Goal: Information Seeking & Learning: Stay updated

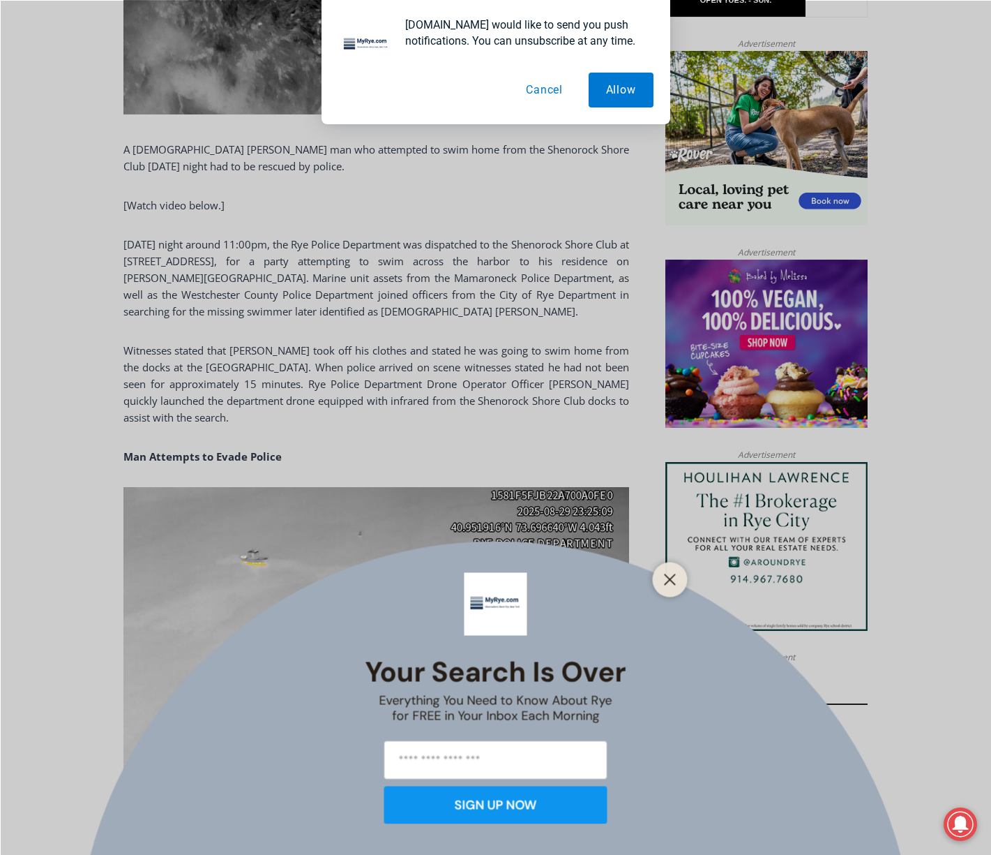
scroll to position [907, 0]
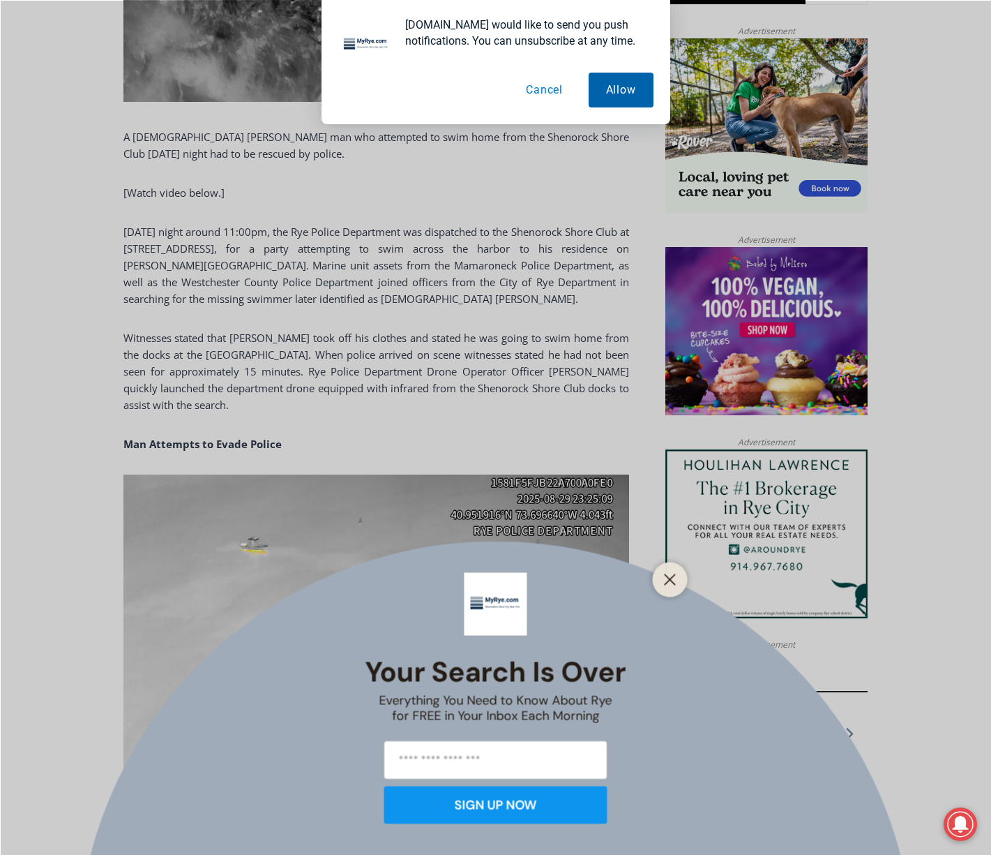
click at [615, 91] on button "Allow" at bounding box center [621, 90] width 65 height 35
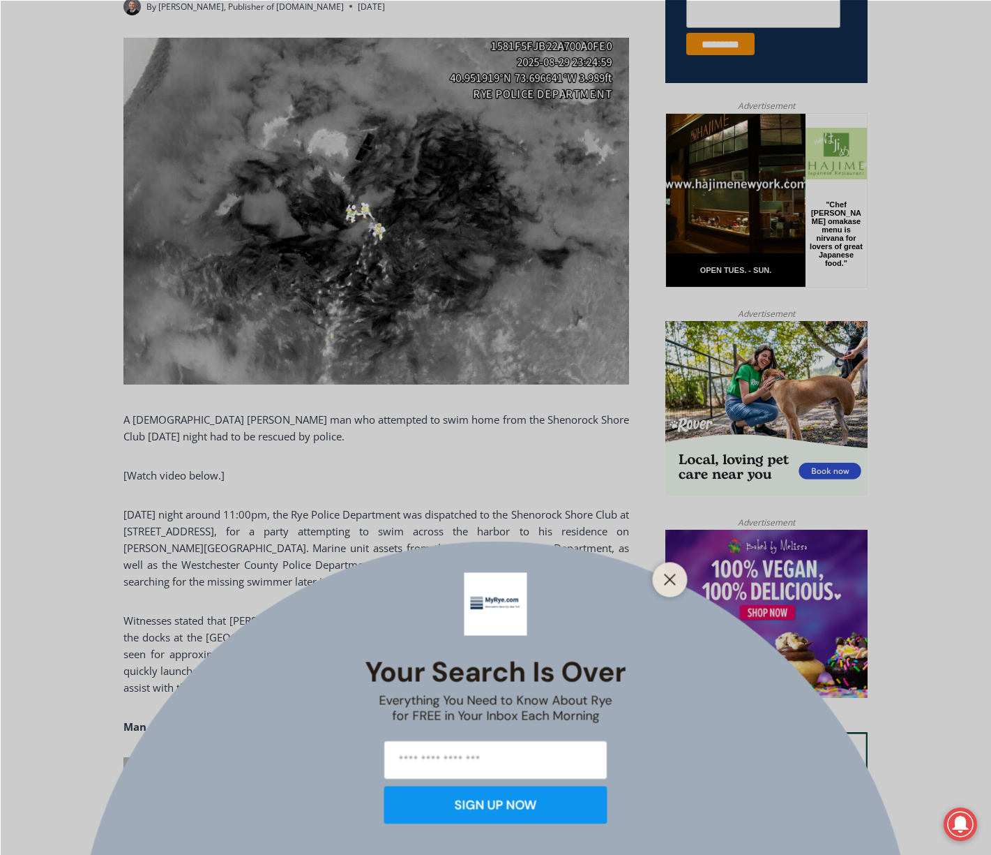
scroll to position [628, 0]
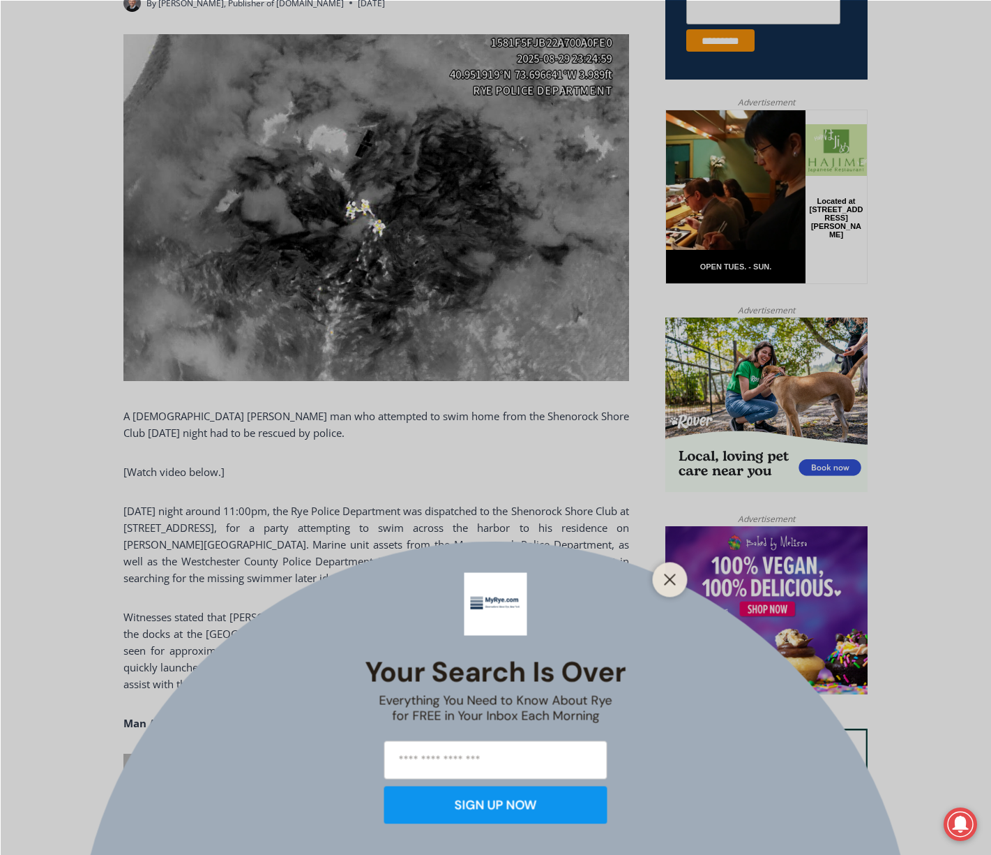
click at [438, 214] on div "Your Search is Over Everything You Need to Know About Rye for FREE in Your Inbo…" at bounding box center [495, 427] width 991 height 855
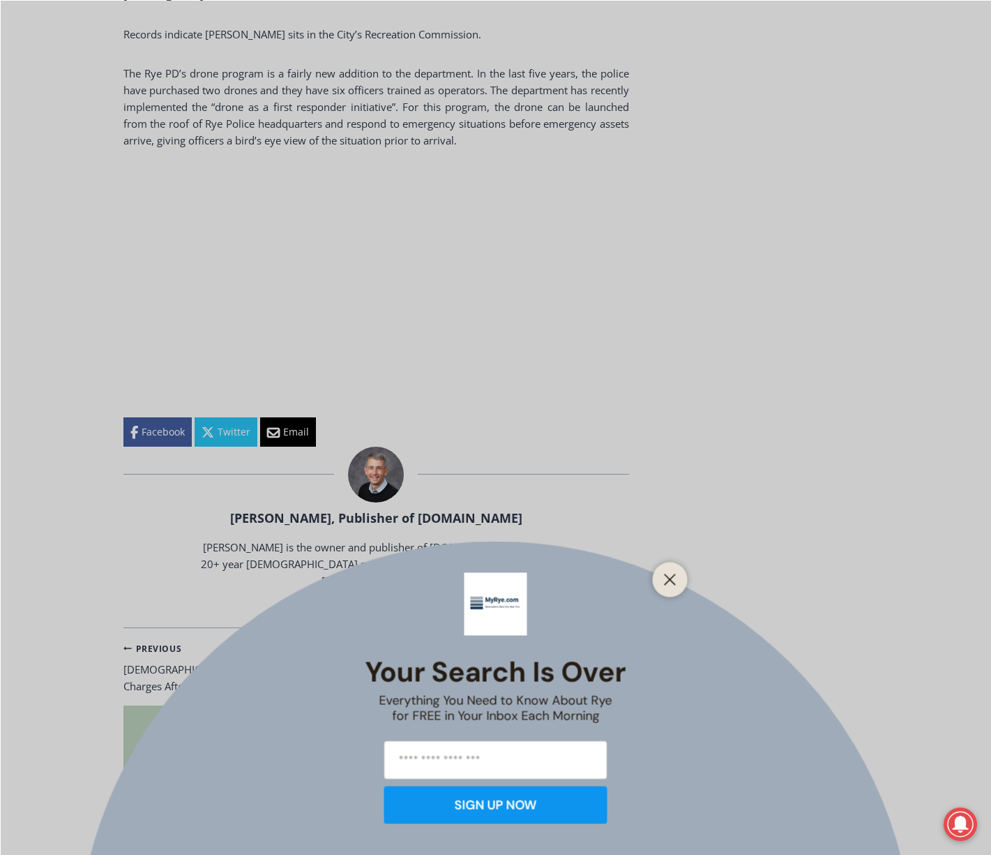
scroll to position [1953, 0]
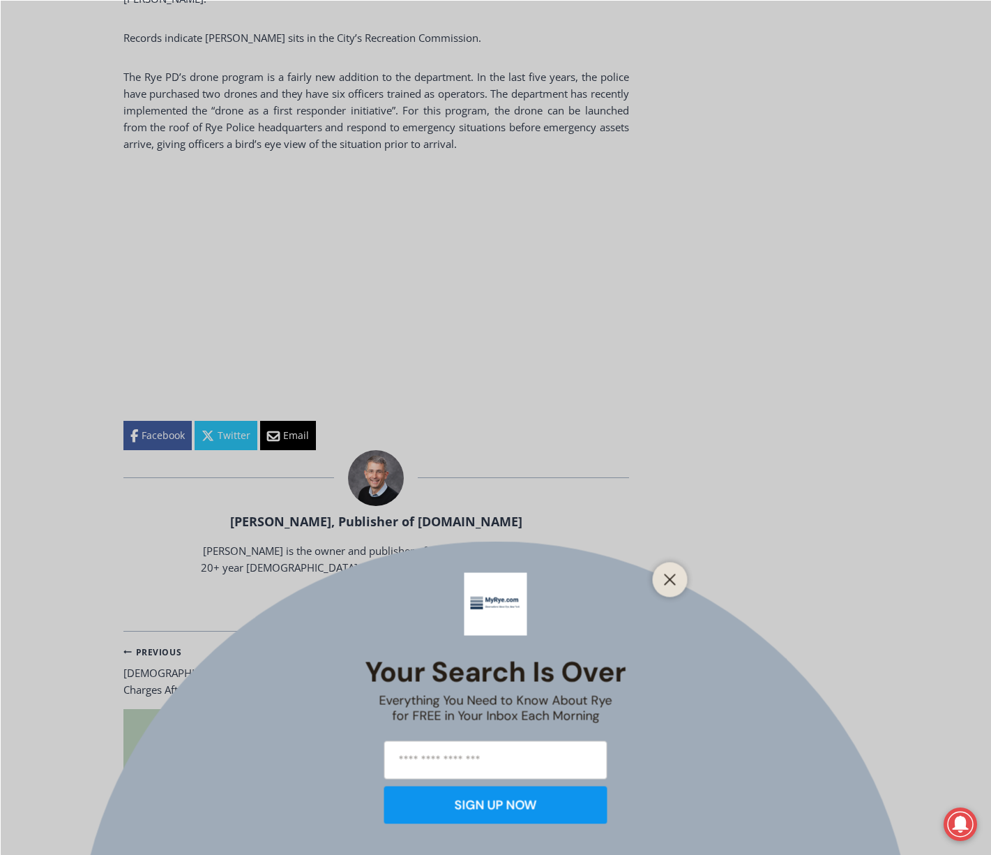
click at [319, 273] on div "Your Search is Over Everything You Need to Know About Rye for FREE in Your Inbo…" at bounding box center [495, 427] width 991 height 855
click at [669, 573] on icon "Close" at bounding box center [670, 579] width 13 height 13
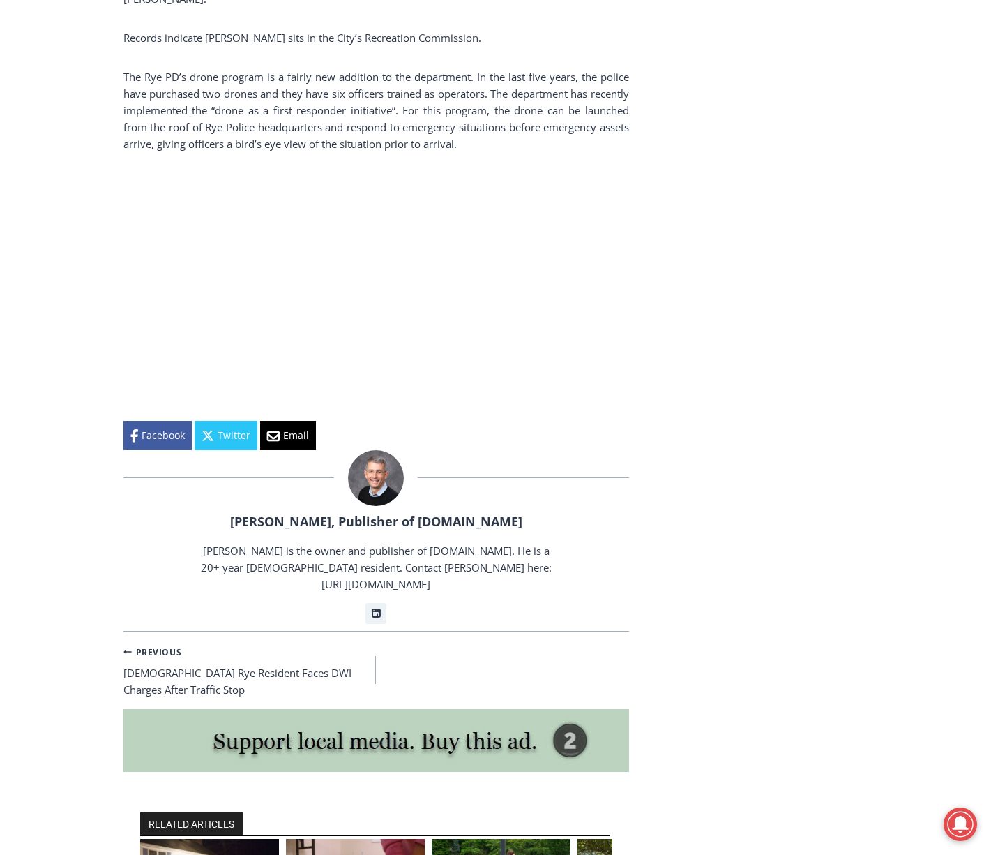
click at [939, 684] on div "Home > Police & Fire > Rye Police Department > Police Rescue [DEMOGRAPHIC_DATA]…" at bounding box center [495, 8] width 991 height 3178
drag, startPoint x: 717, startPoint y: 393, endPoint x: 689, endPoint y: 146, distance: 247.8
click at [717, 392] on aside "TRANSLATE Arabic Chichewa Chinese (Simplified) Croatian Dutch English French Ge…" at bounding box center [766, 15] width 202 height 3164
